Goal: Information Seeking & Learning: Find specific fact

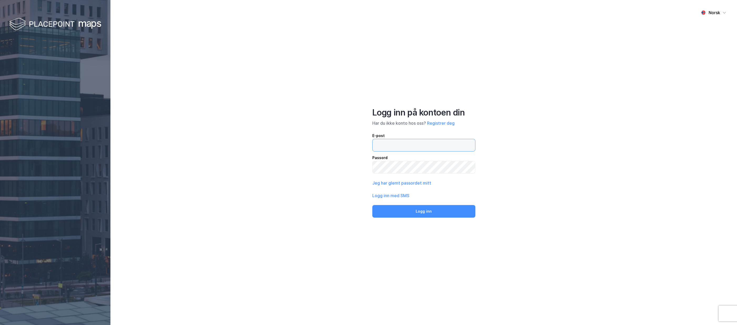
click at [413, 145] on input "email" at bounding box center [423, 145] width 102 height 12
type input "[PERSON_NAME][EMAIL_ADDRESS][DOMAIN_NAME]"
click at [435, 209] on button "Logg inn" at bounding box center [423, 211] width 103 height 13
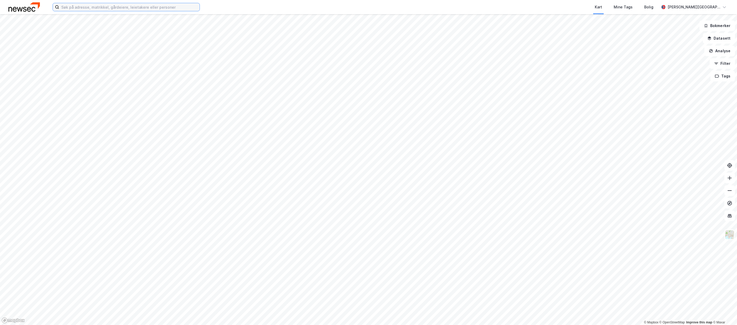
click at [158, 9] on input at bounding box center [129, 7] width 140 height 8
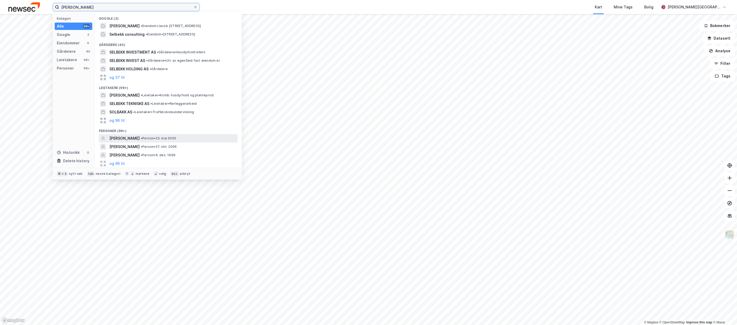
type input "[PERSON_NAME]"
click at [140, 136] on span "[PERSON_NAME]" at bounding box center [124, 138] width 30 height 6
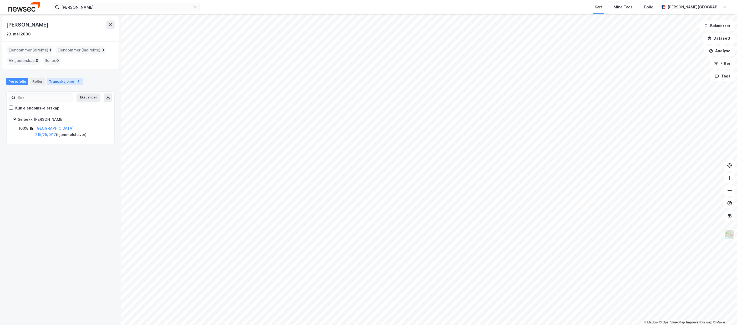
click at [60, 81] on div "Transaksjoner 1" at bounding box center [65, 81] width 36 height 7
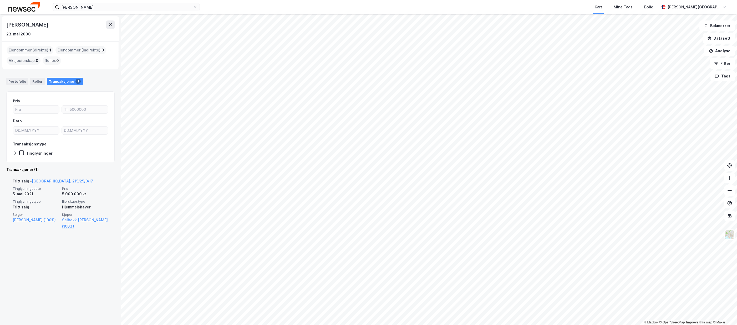
click at [69, 187] on span "Pris" at bounding box center [85, 189] width 46 height 4
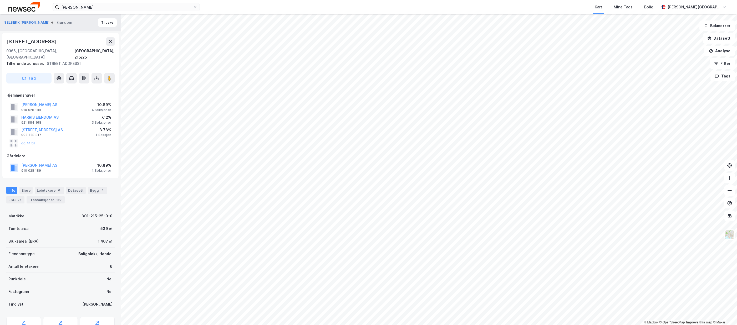
click at [43, 43] on div "[STREET_ADDRESS]" at bounding box center [32, 41] width 52 height 8
copy div "[STREET_ADDRESS]"
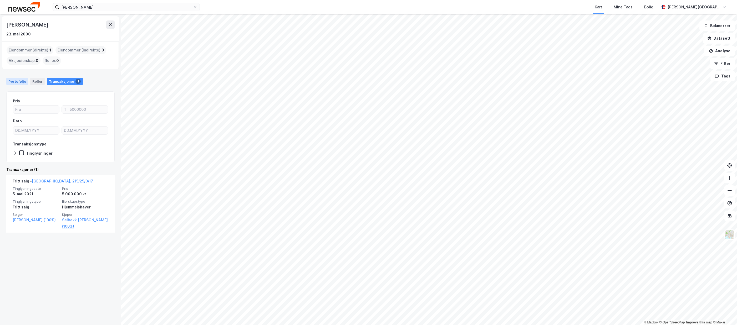
click at [19, 79] on div "Portefølje" at bounding box center [17, 81] width 22 height 7
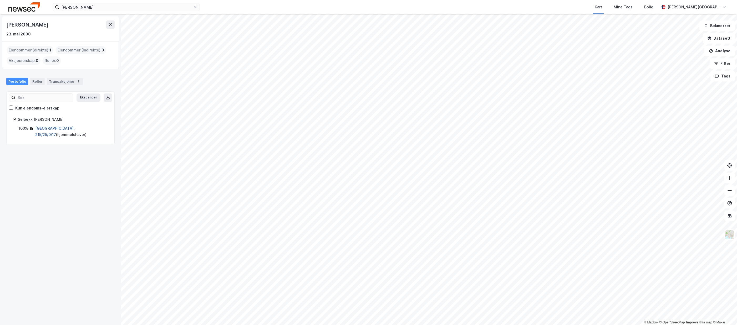
click at [54, 128] on link "[GEOGRAPHIC_DATA], 215/25/0/17" at bounding box center [54, 131] width 39 height 11
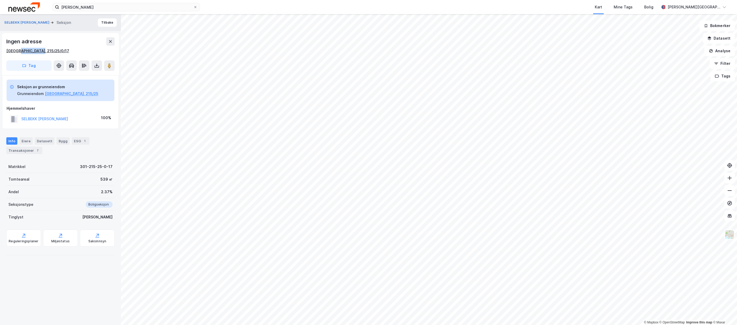
drag, startPoint x: 39, startPoint y: 51, endPoint x: 17, endPoint y: 49, distance: 22.4
click at [17, 49] on div "[GEOGRAPHIC_DATA], 215/25/0/17" at bounding box center [60, 51] width 108 height 6
copy div "215/25/0/17"
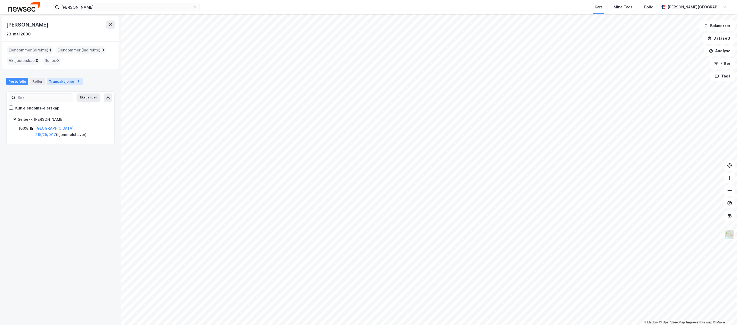
click at [71, 78] on div "Transaksjoner 1" at bounding box center [65, 81] width 36 height 7
